Goal: Task Accomplishment & Management: Complete application form

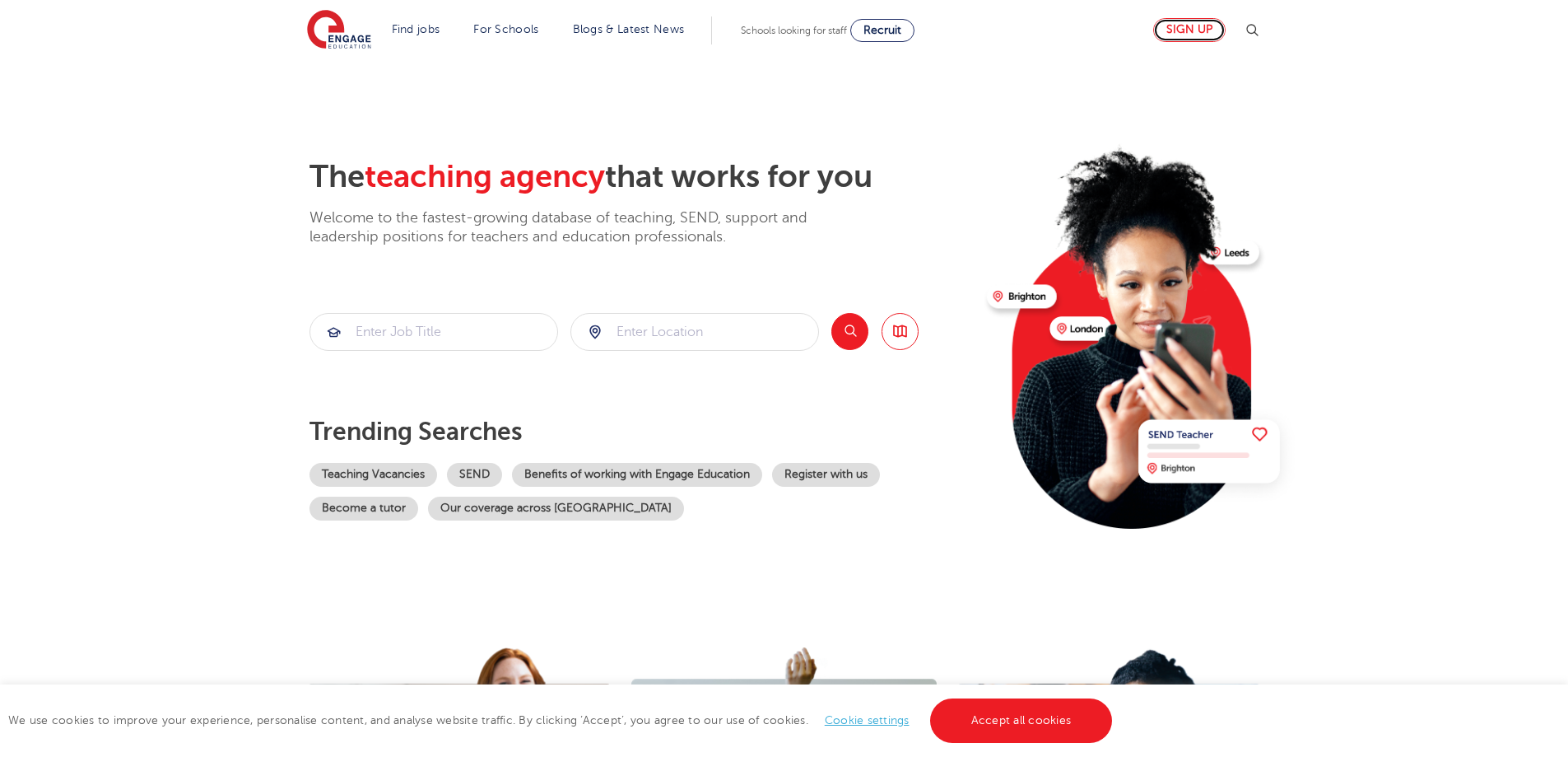
click at [1215, 24] on link "Sign up" at bounding box center [1189, 30] width 73 height 24
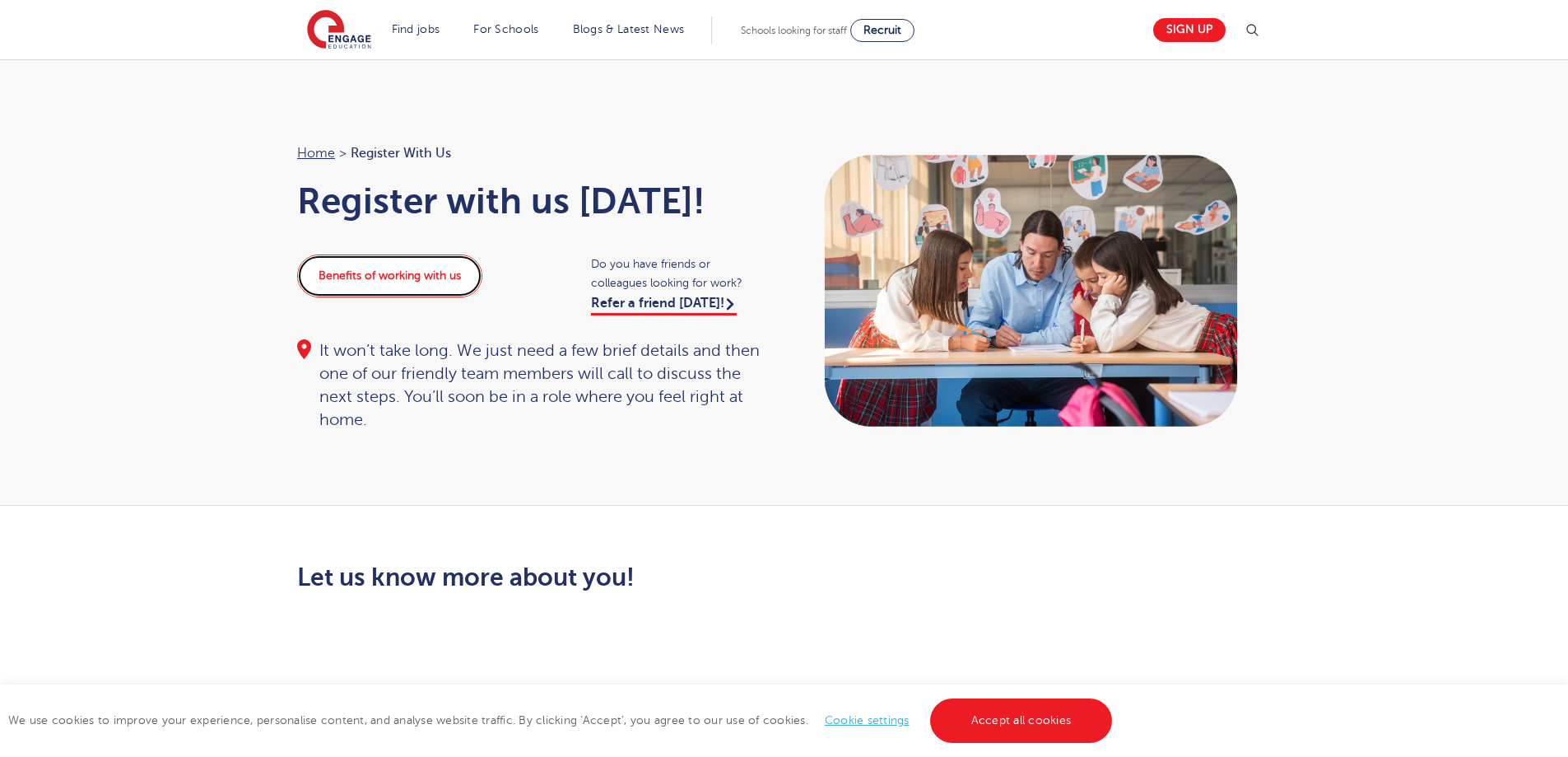
click at [395, 279] on link "Benefits of working with us" at bounding box center [389, 276] width 185 height 43
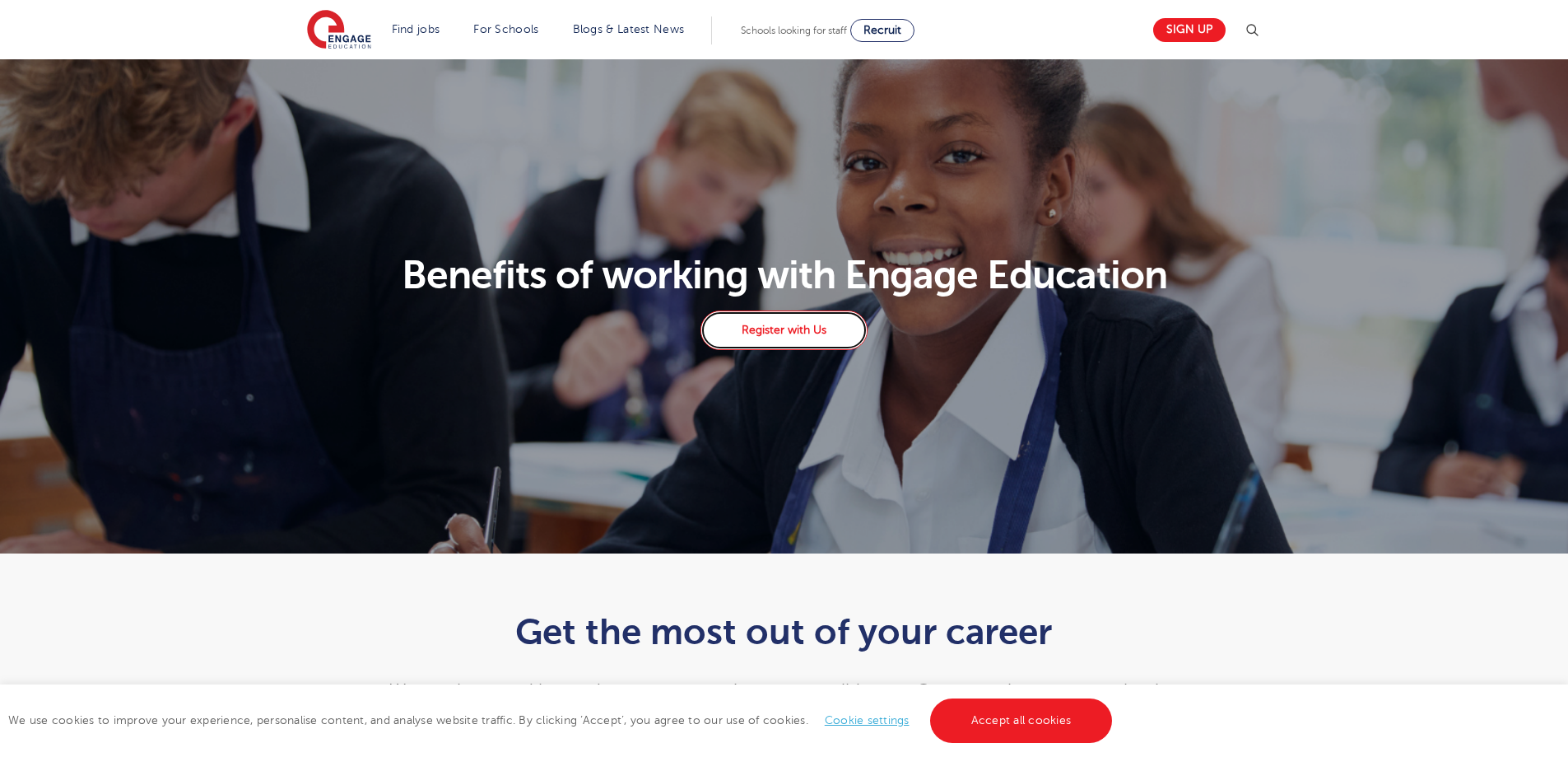
click at [779, 331] on link "Register with Us" at bounding box center [784, 330] width 166 height 39
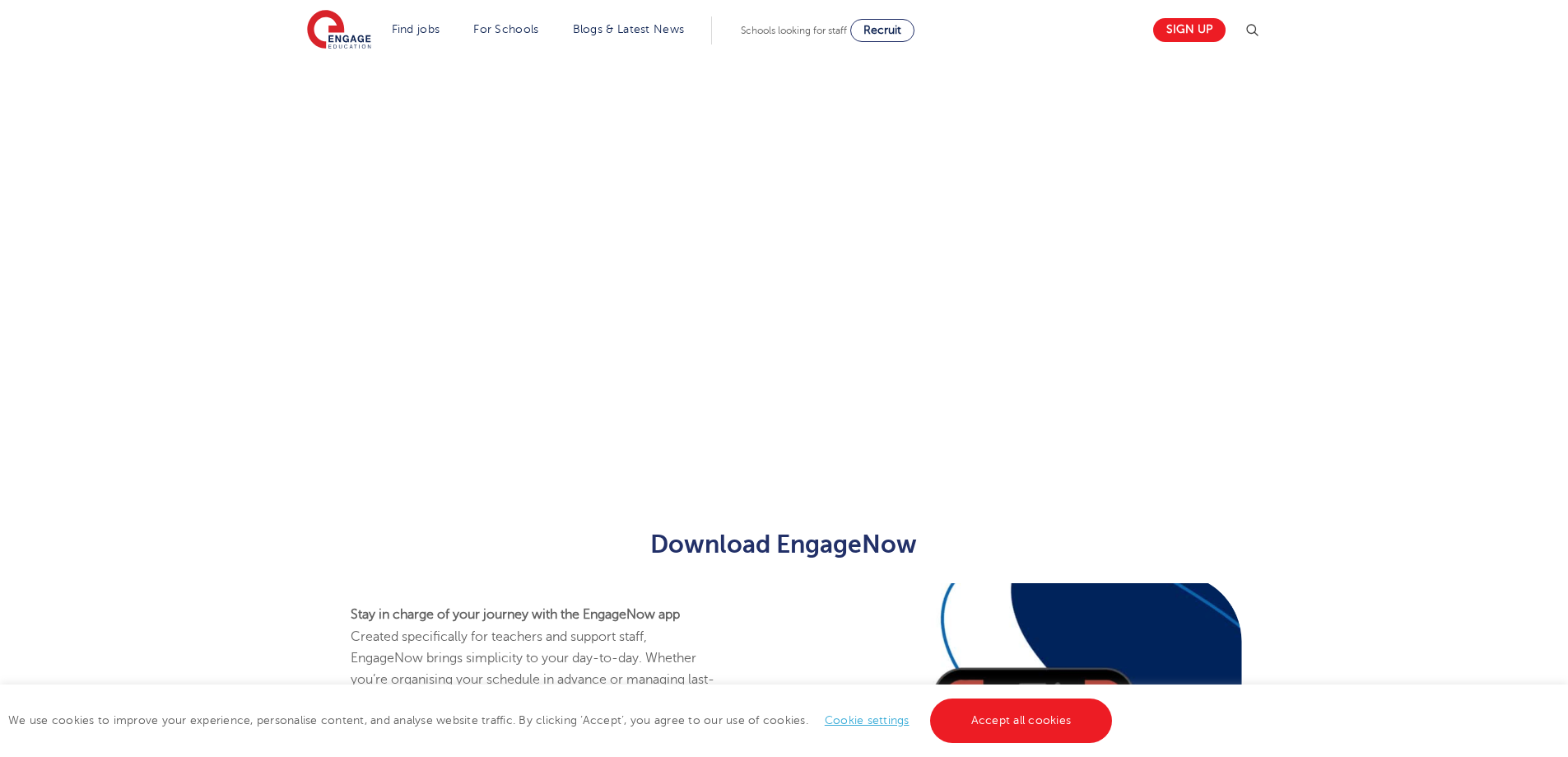
scroll to position [319, 0]
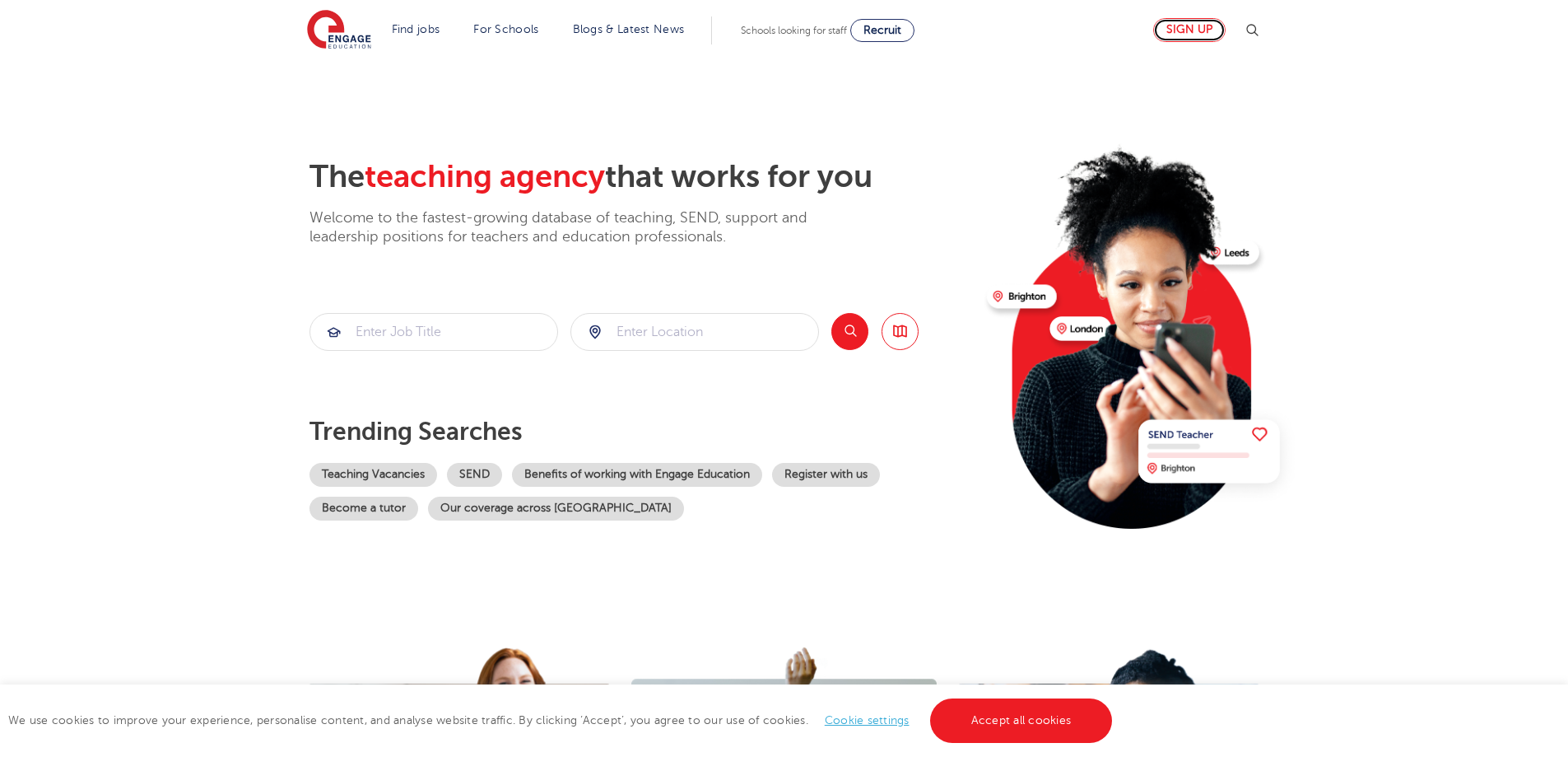
click at [1205, 28] on link "Sign up" at bounding box center [1189, 30] width 73 height 24
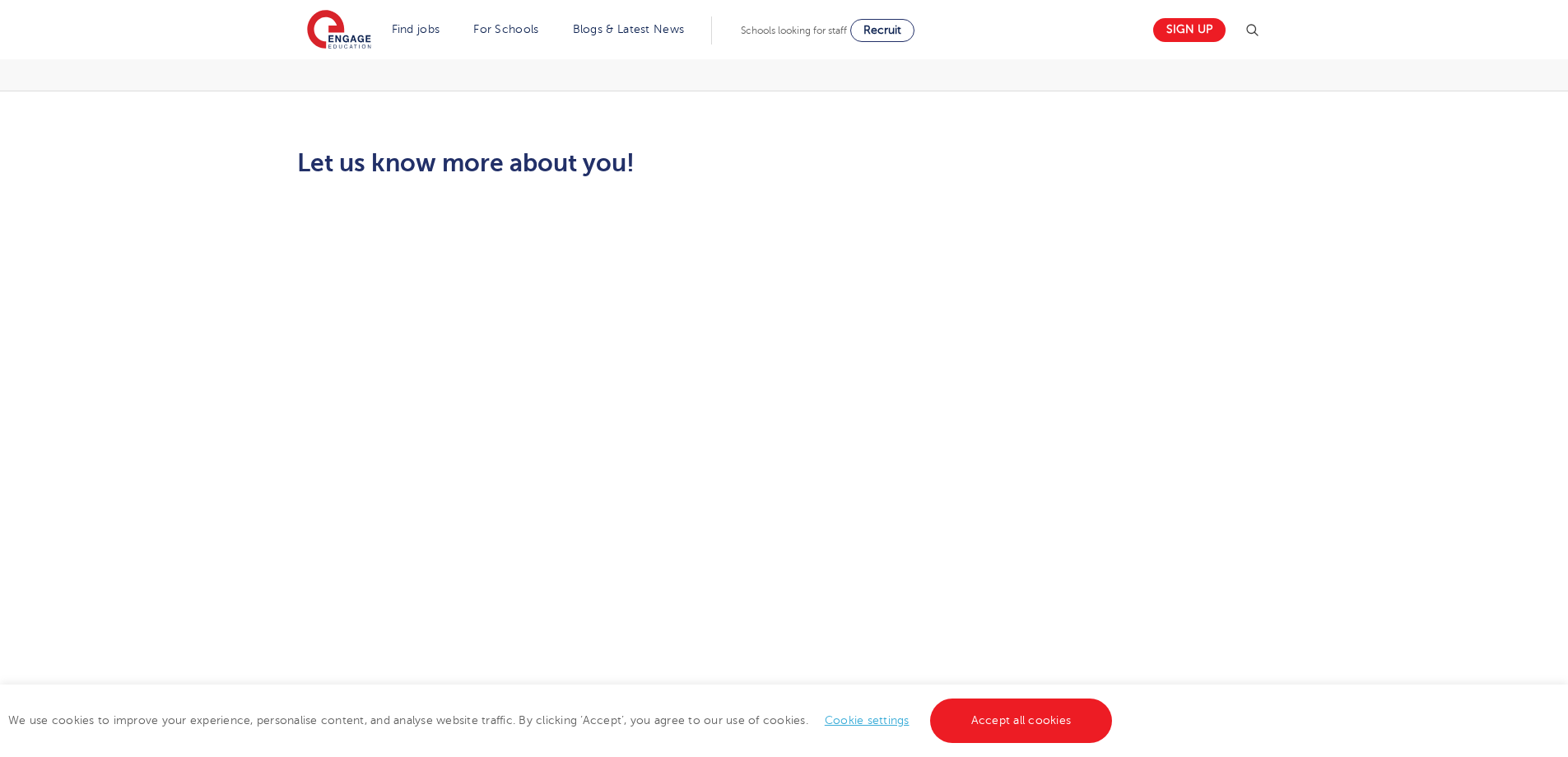
scroll to position [279, 0]
